Goal: Task Accomplishment & Management: Use online tool/utility

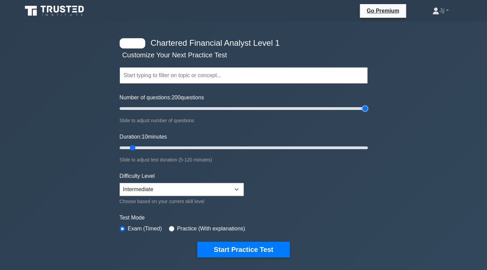
drag, startPoint x: 129, startPoint y: 107, endPoint x: 382, endPoint y: 109, distance: 253.4
type input "200"
click at [367, 109] on input "Number of questions: 200 questions" at bounding box center [244, 108] width 248 height 8
drag, startPoint x: 132, startPoint y: 146, endPoint x: 416, endPoint y: 144, distance: 283.8
type input "120"
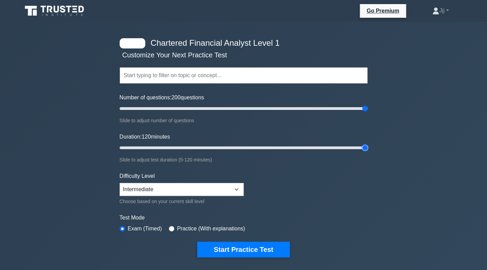
click at [367, 144] on input "Duration: 120 minutes" at bounding box center [244, 148] width 248 height 8
click at [198, 191] on select "Beginner Intermediate Expert" at bounding box center [182, 189] width 124 height 13
select select "expert"
click at [120, 183] on select "Beginner Intermediate Expert" at bounding box center [182, 189] width 124 height 13
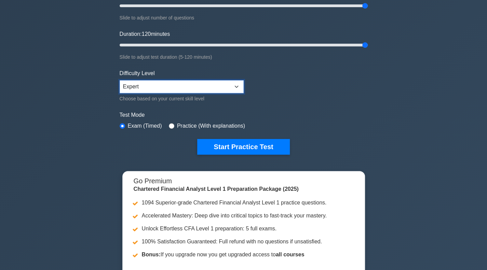
scroll to position [171, 0]
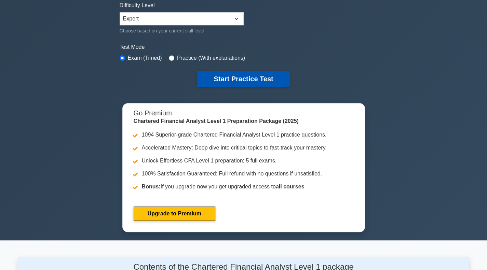
click at [237, 82] on button "Start Practice Test" at bounding box center [243, 79] width 92 height 16
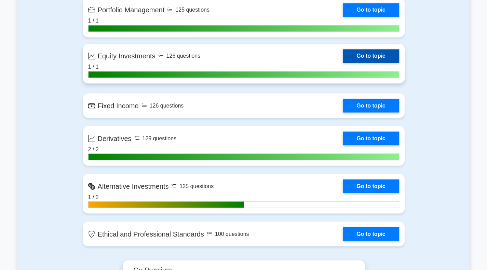
scroll to position [444, 0]
